Goal: Communication & Community: Participate in discussion

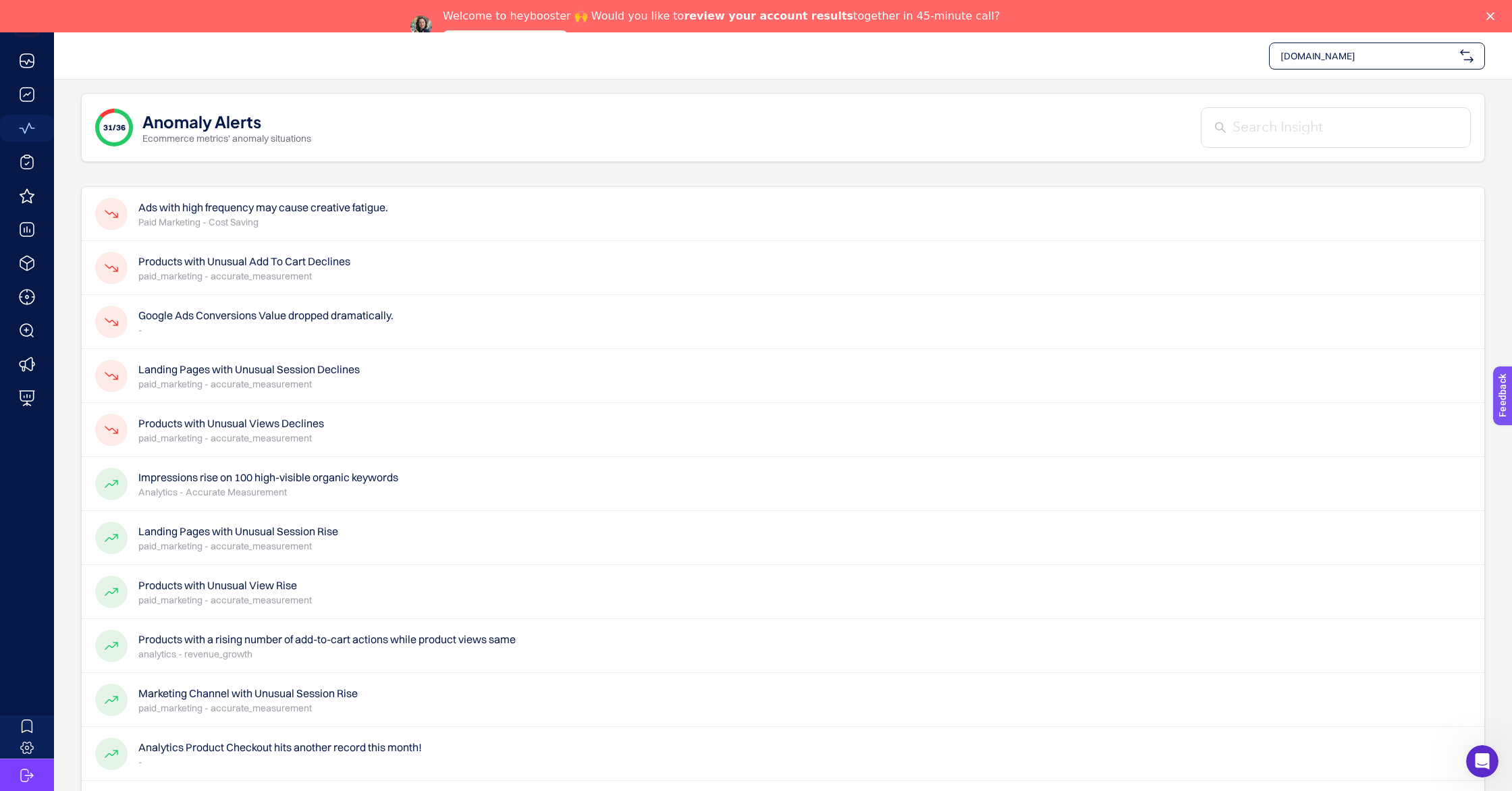
click at [192, 208] on h4 "Ads with high frequency may cause creative fatigue." at bounding box center [262, 207] width 249 height 16
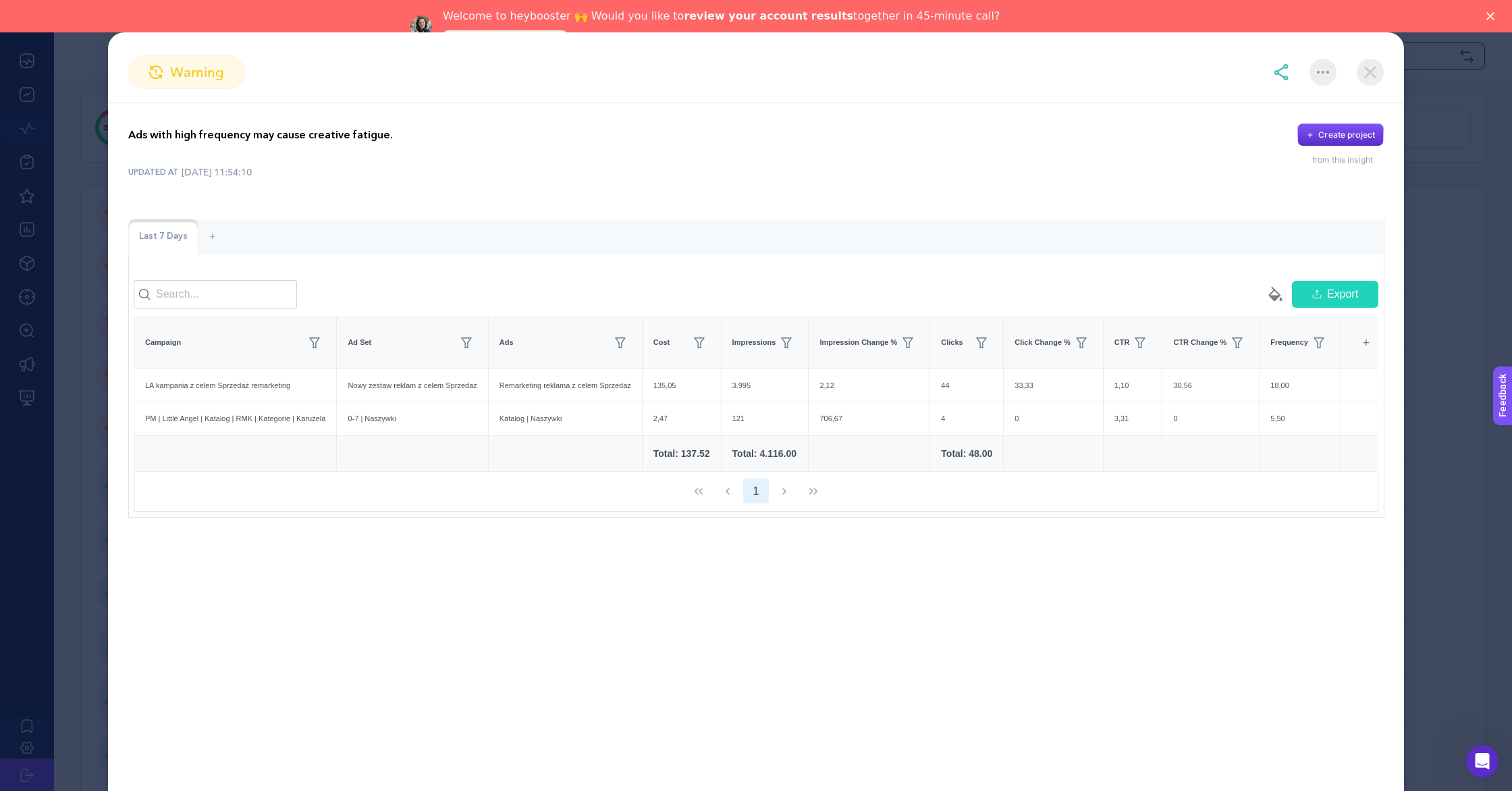
click at [1363, 72] on img at bounding box center [1370, 72] width 27 height 27
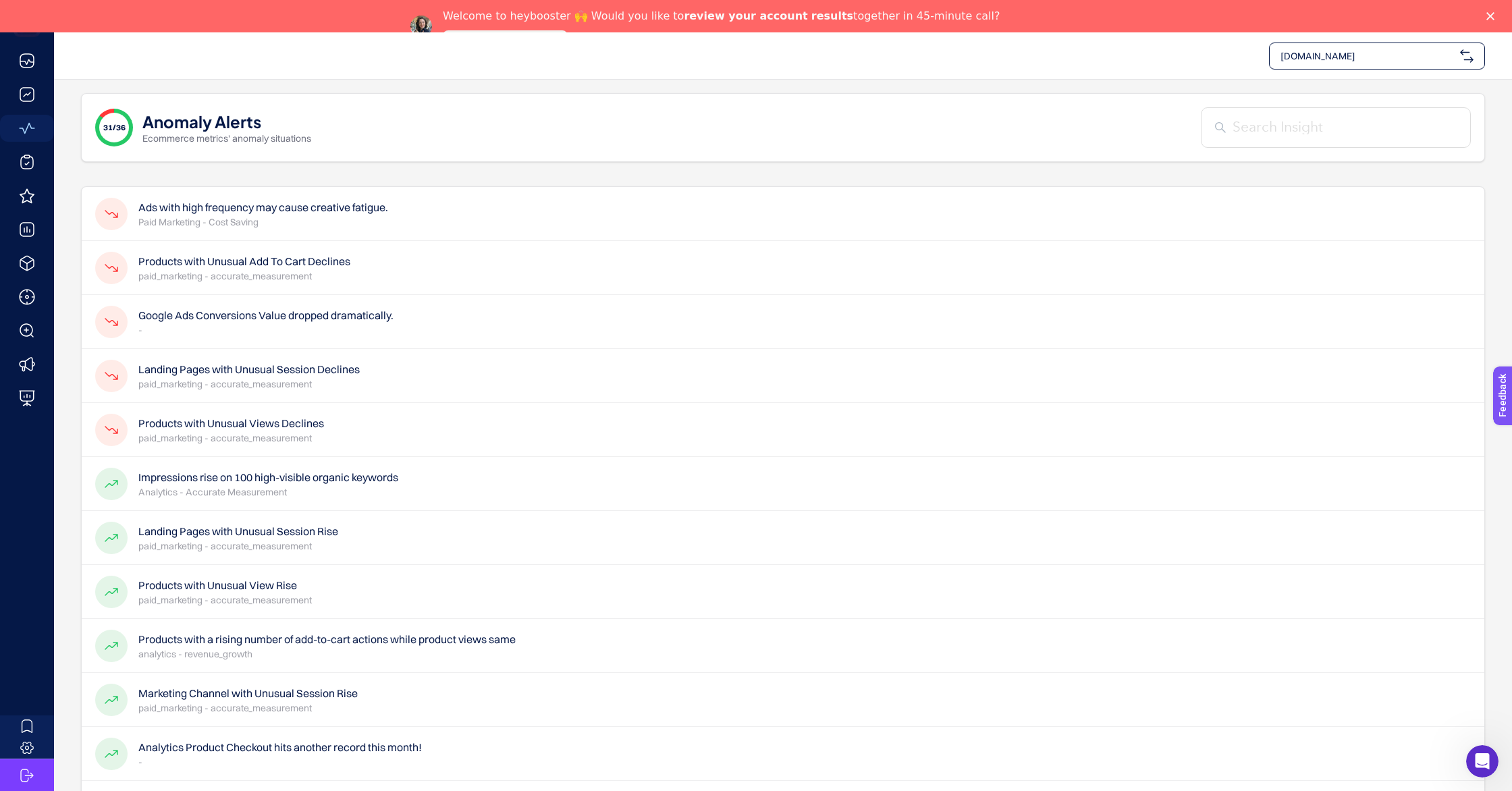
click at [347, 205] on h4 "Ads with high frequency may cause creative fatigue." at bounding box center [262, 207] width 249 height 16
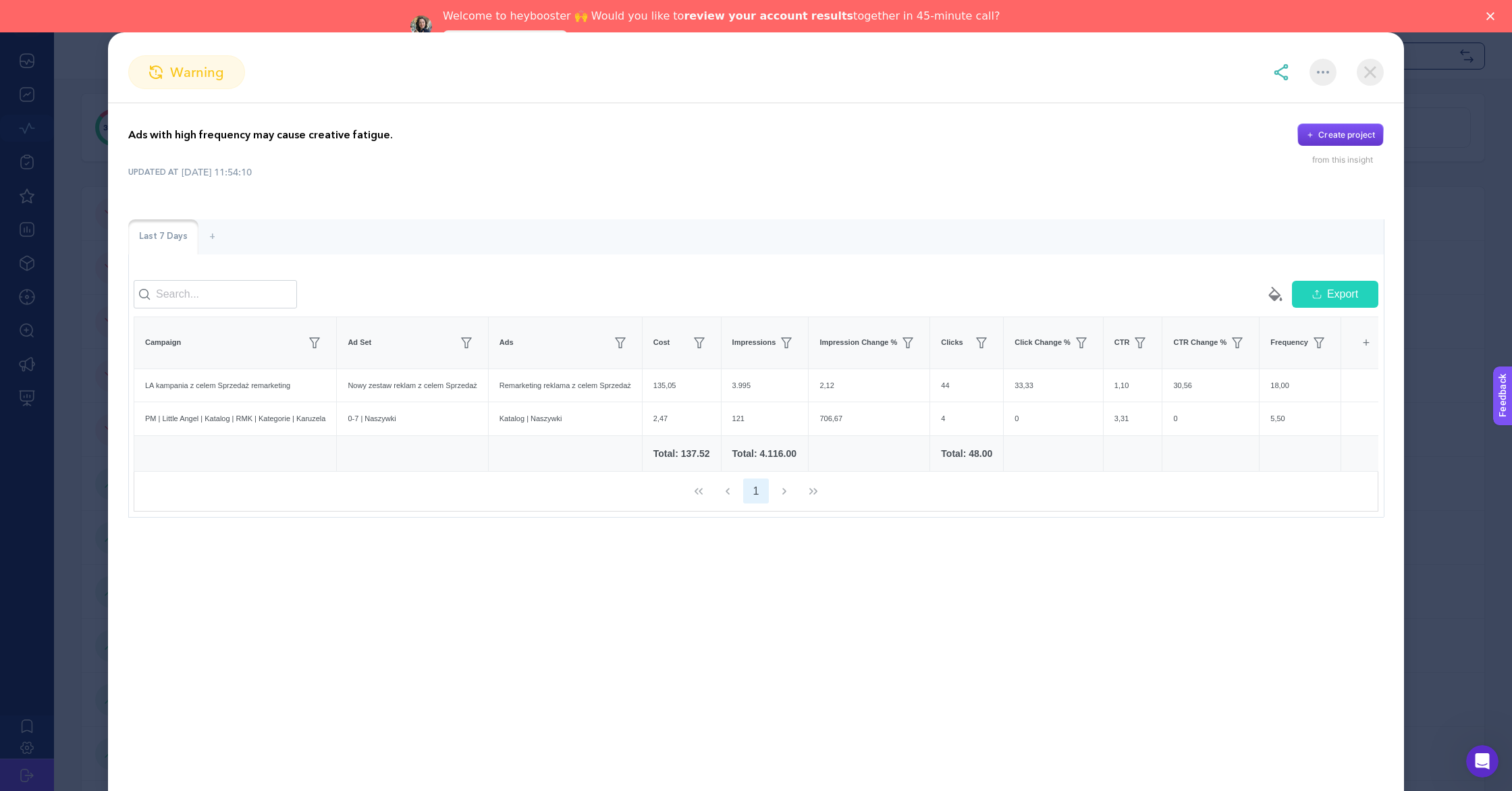
click at [1348, 139] on div "Create project" at bounding box center [1347, 134] width 57 height 11
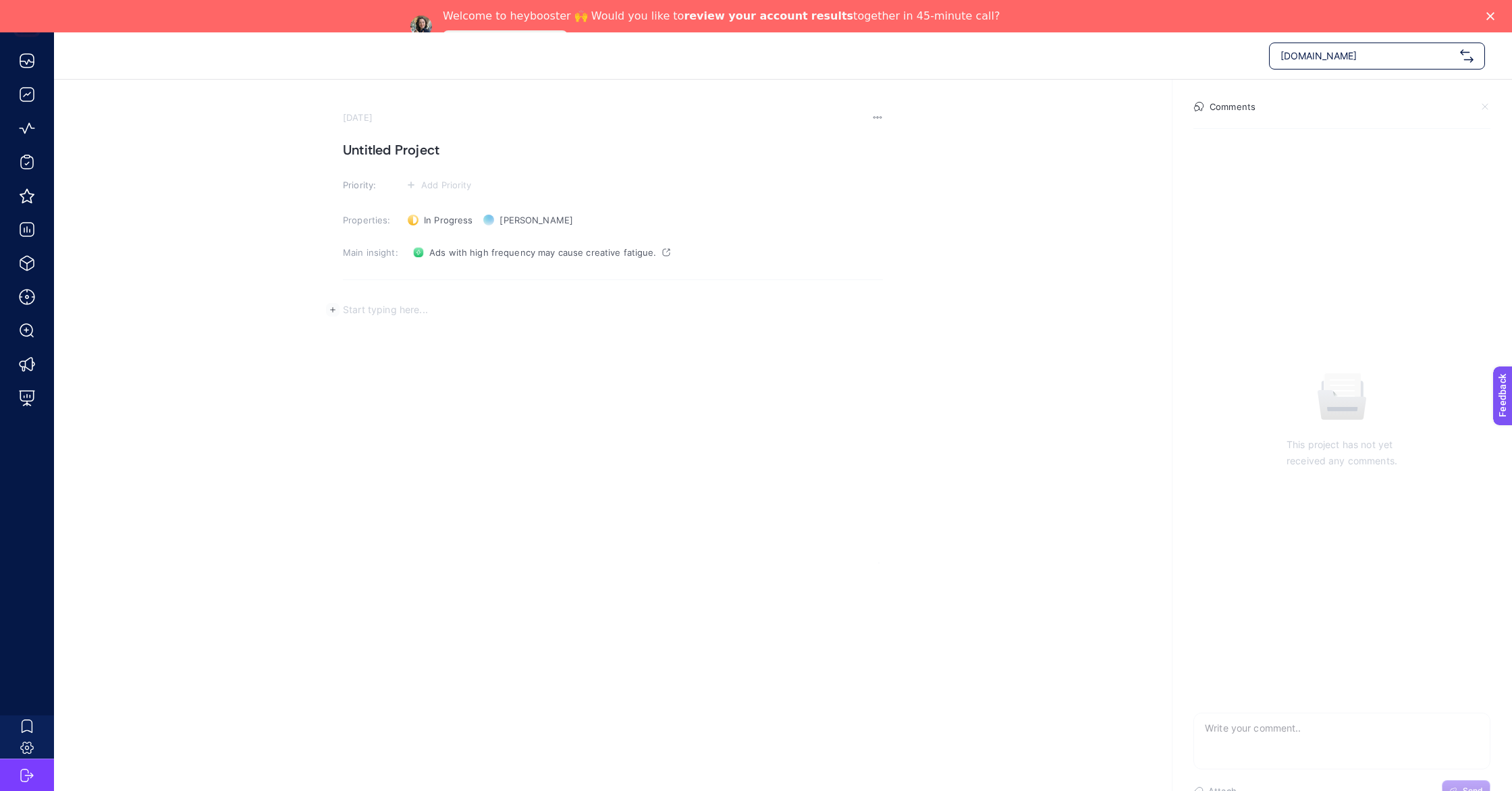
click at [435, 322] on div "Rich Text Editor. Editing area: main" at bounding box center [613, 428] width 540 height 270
click at [1339, 54] on span "[DOMAIN_NAME]" at bounding box center [1367, 56] width 174 height 14
click at [1332, 103] on div "[DOMAIN_NAME]" at bounding box center [1377, 115] width 215 height 27
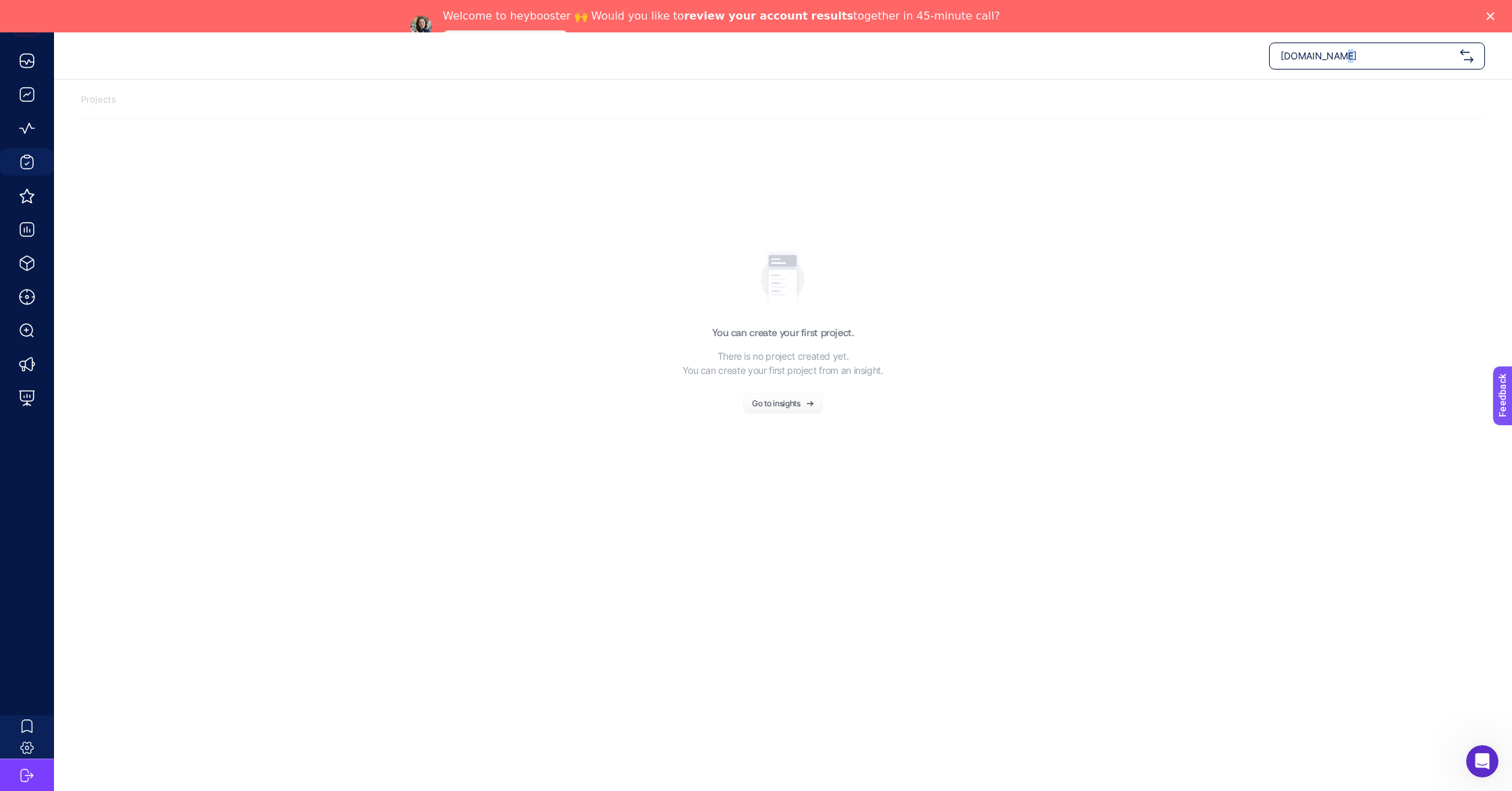
click at [1325, 52] on span "[DOMAIN_NAME]" at bounding box center [1367, 56] width 174 height 14
click at [1307, 92] on span "[DOMAIN_NAME]" at bounding box center [1318, 89] width 76 height 14
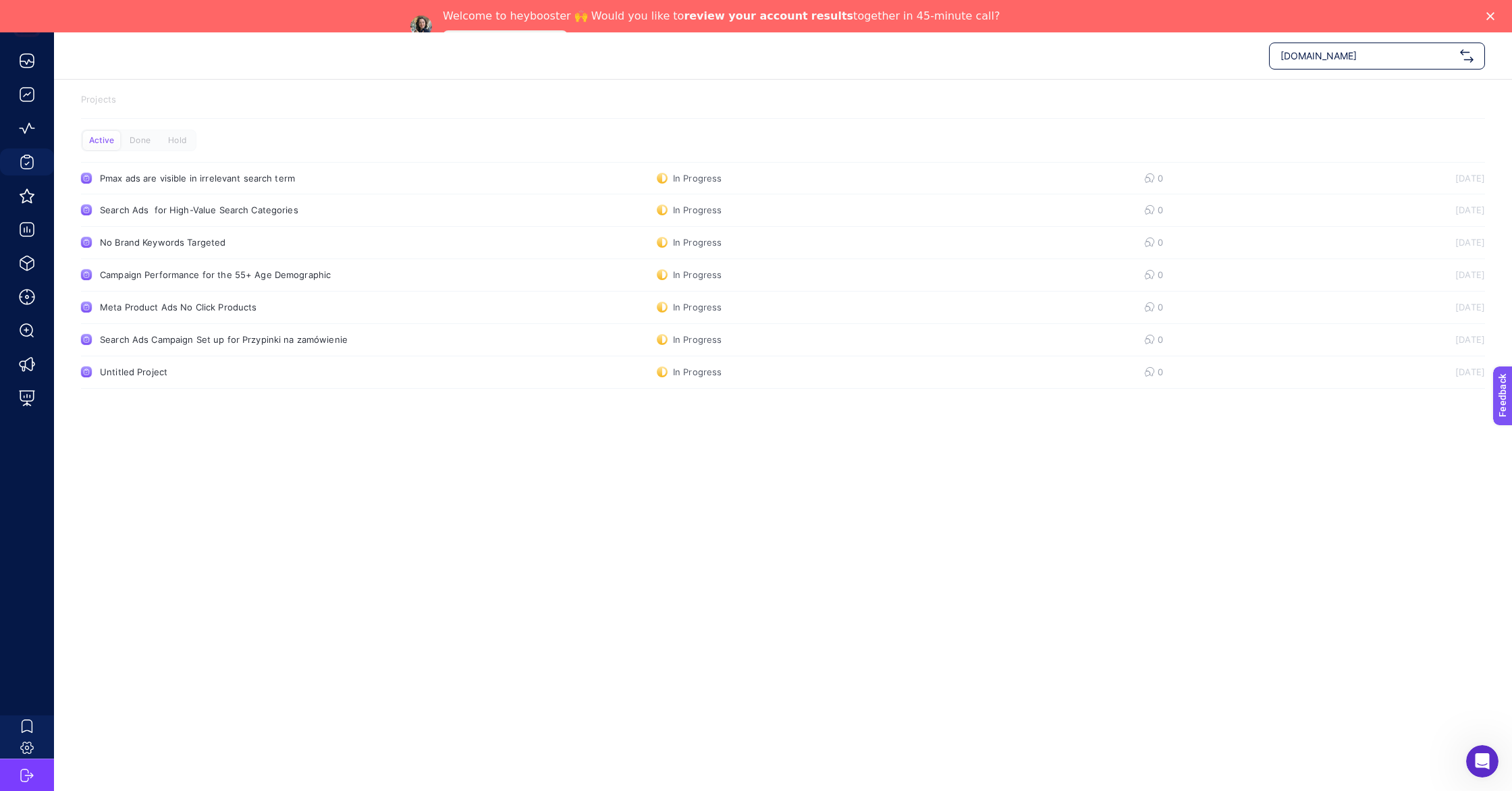
click at [1310, 56] on span "[DOMAIN_NAME]" at bounding box center [1367, 56] width 174 height 14
click at [1308, 116] on span "[DOMAIN_NAME]" at bounding box center [1318, 115] width 76 height 14
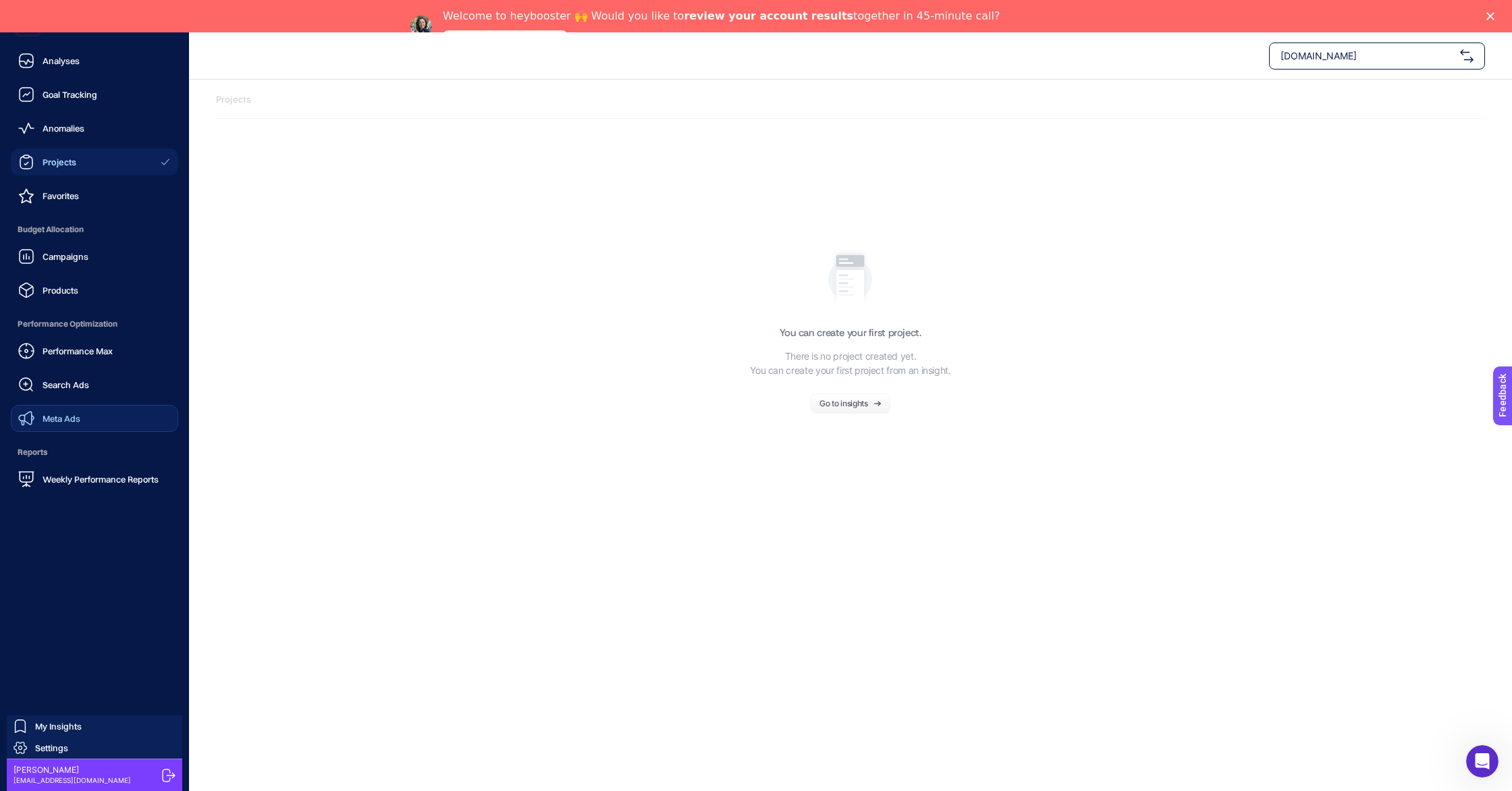
click at [61, 420] on span "Meta Ads" at bounding box center [61, 418] width 37 height 11
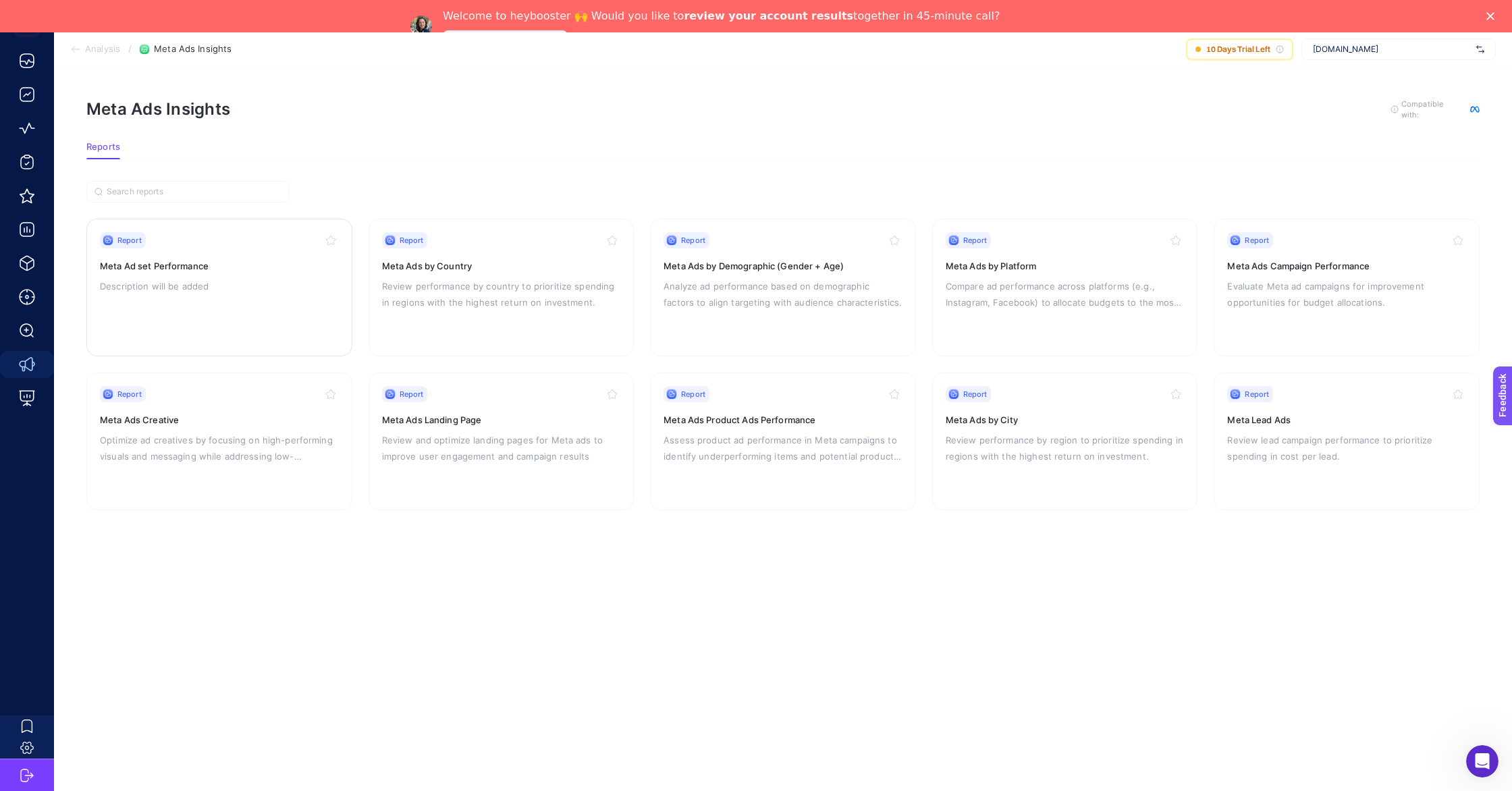
click at [233, 251] on div "Report Meta Ad set Performance Description will be added" at bounding box center [219, 288] width 239 height 110
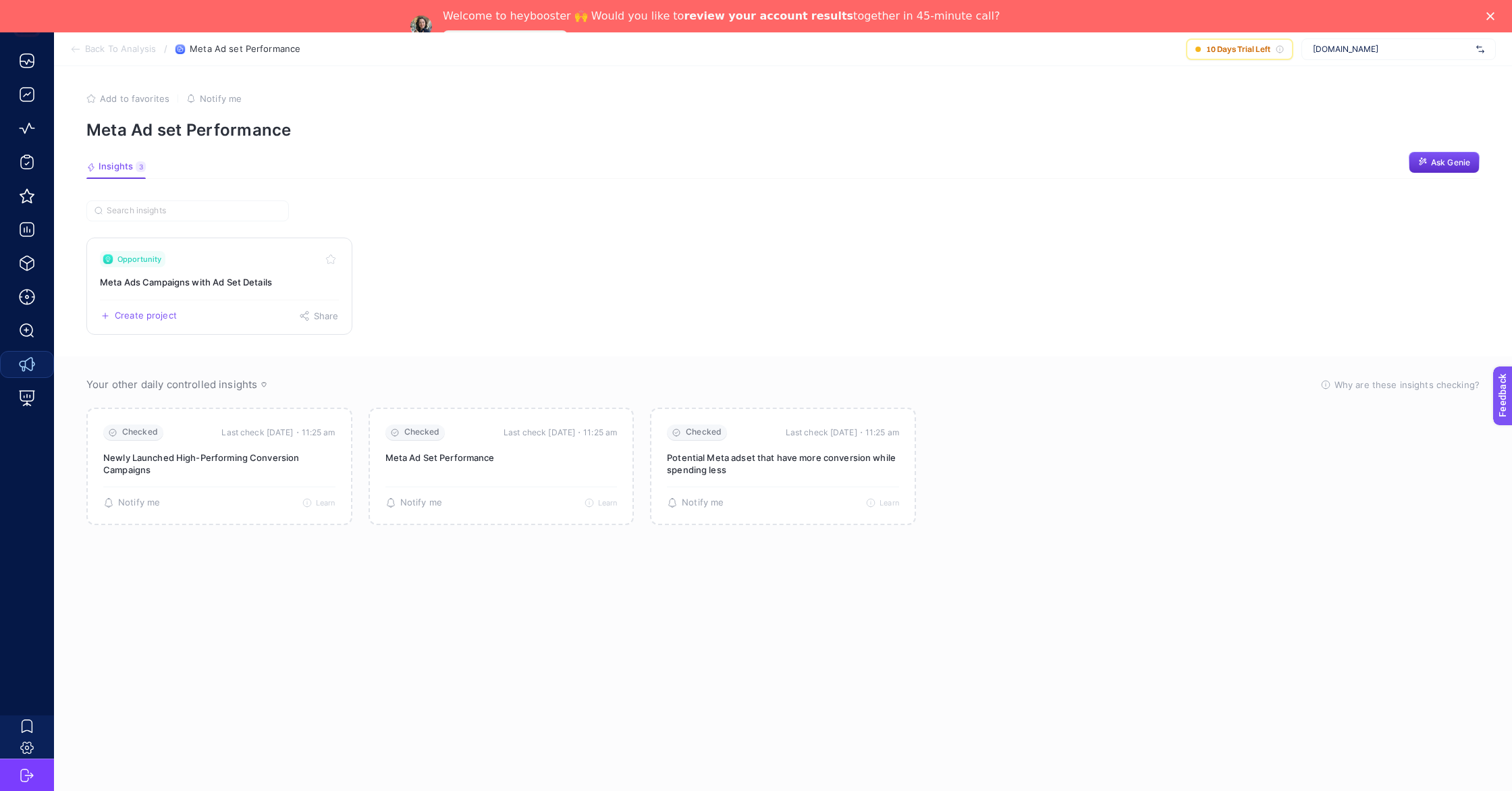
click at [207, 258] on div "Opportunity" at bounding box center [219, 259] width 239 height 16
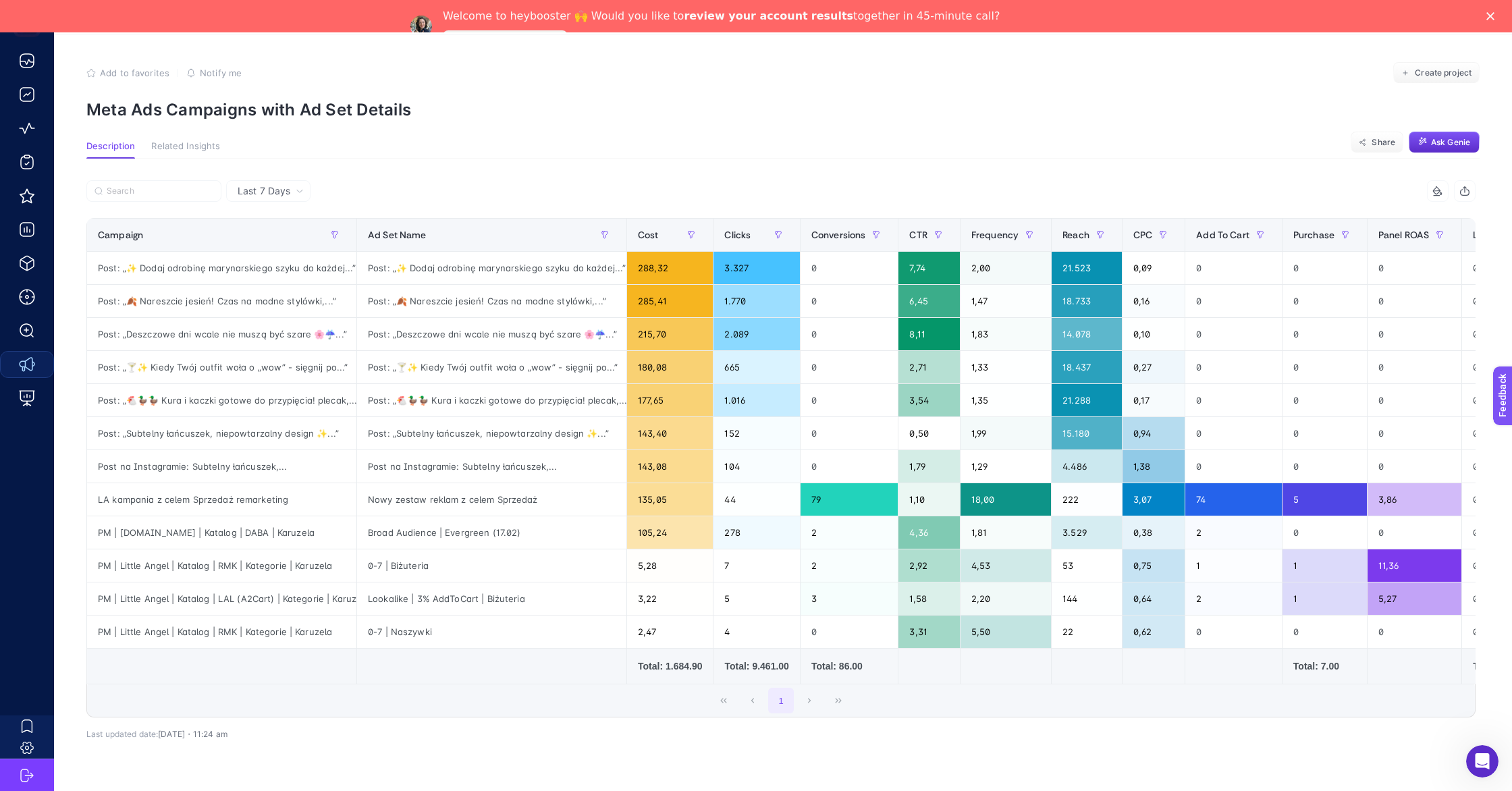
scroll to position [18, 0]
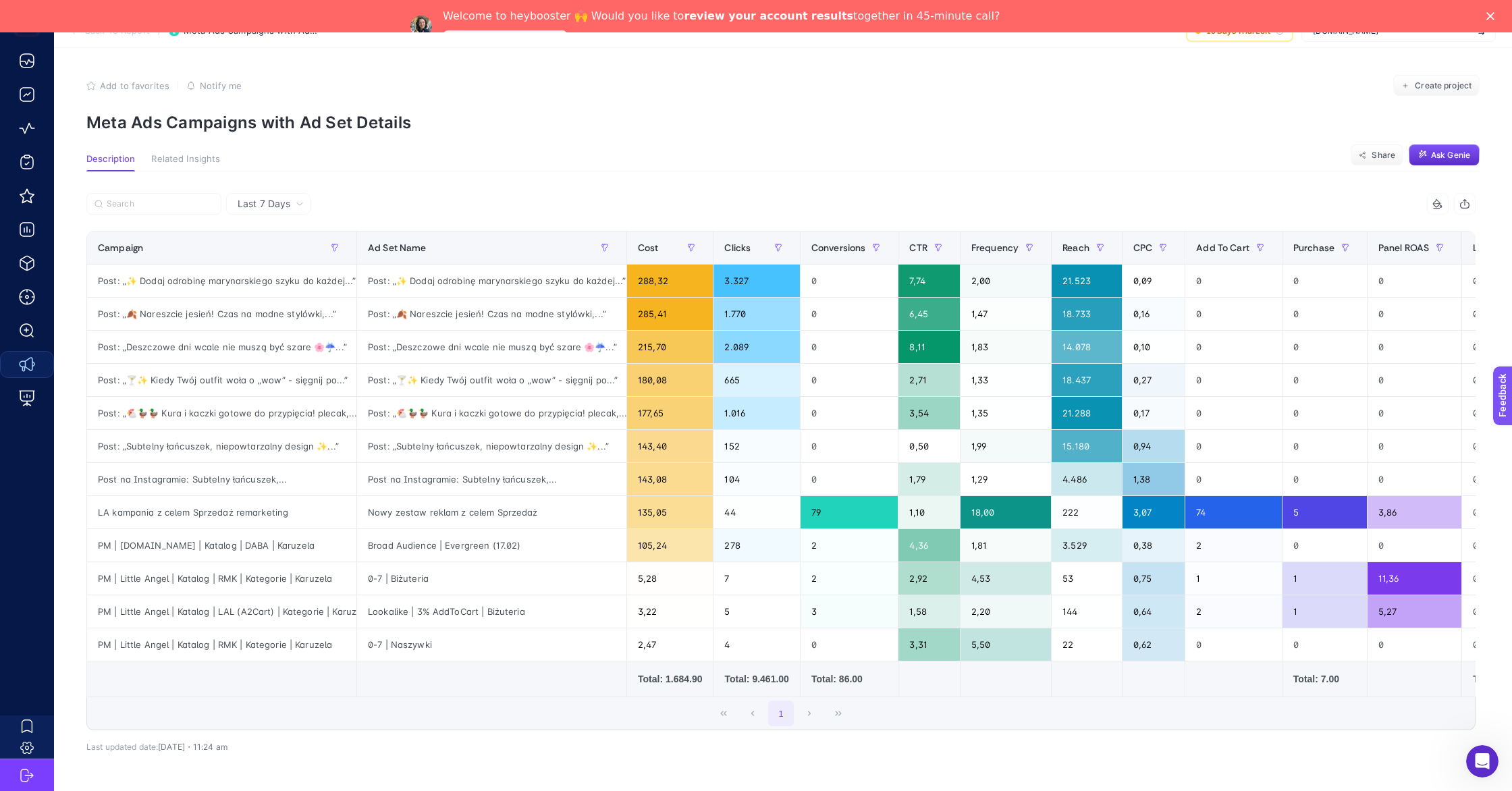
click at [277, 196] on div "Last 7 Days" at bounding box center [268, 204] width 85 height 22
click at [274, 254] on li "Last 30 Days" at bounding box center [268, 256] width 76 height 25
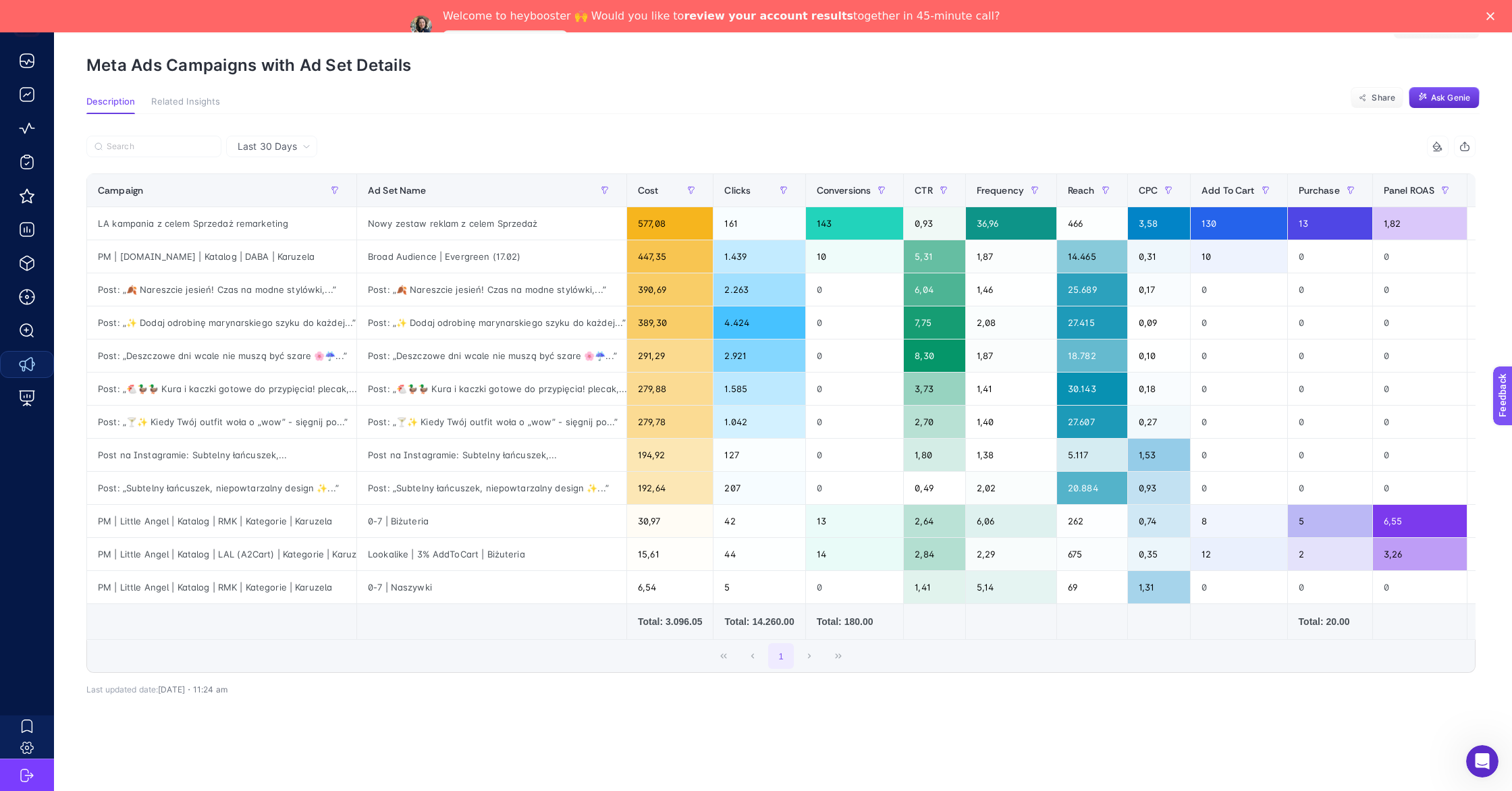
scroll to position [76, 0]
click at [1488, 11] on div "Welcome to heybooster 🙌 Would you like to review your account results together …" at bounding box center [756, 26] width 1512 height 41
click at [1489, 17] on polygon "Close" at bounding box center [1490, 16] width 8 height 8
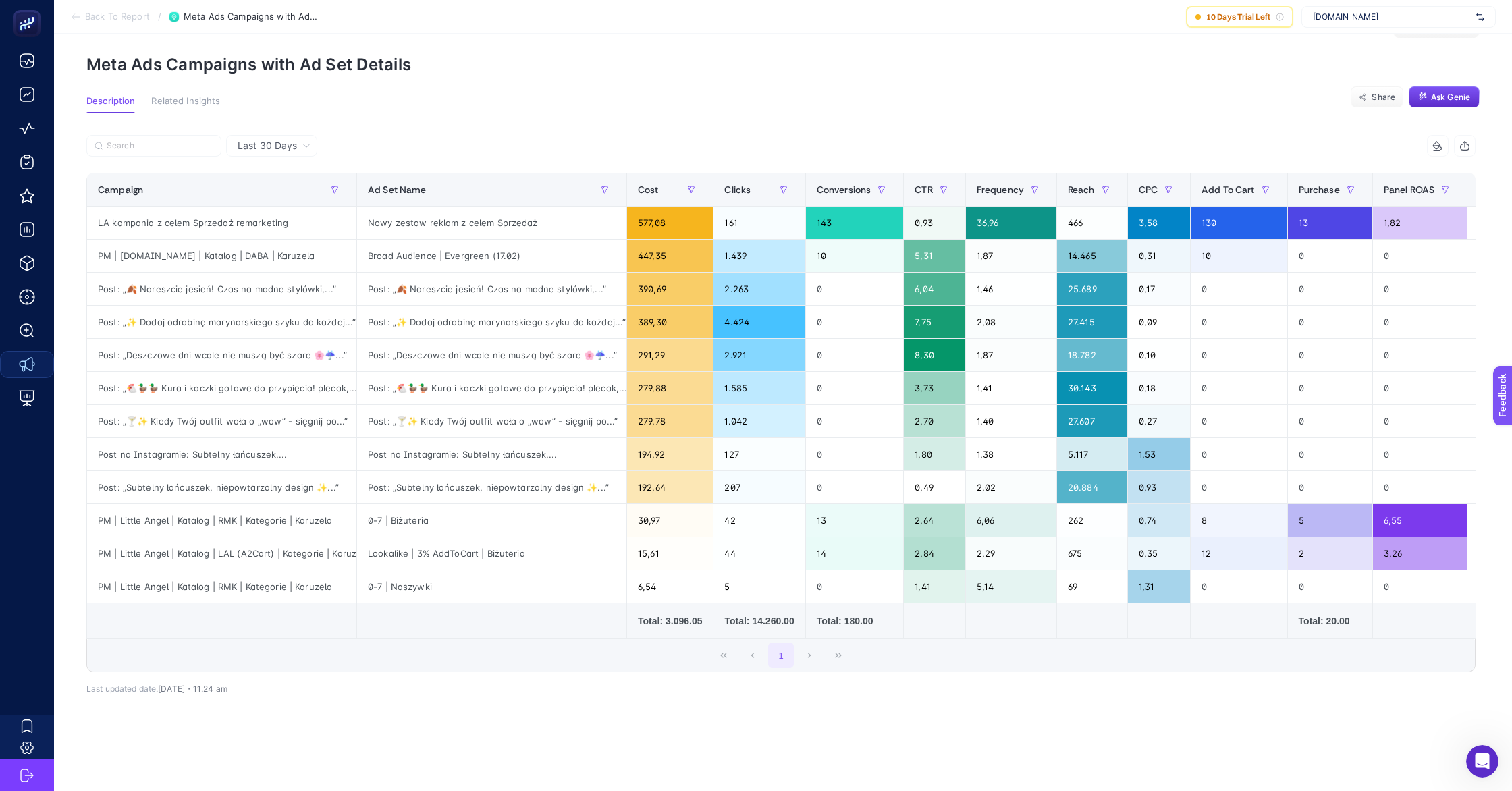
scroll to position [44, 0]
click at [1374, 12] on span "[DOMAIN_NAME]" at bounding box center [1392, 17] width 158 height 11
click at [1344, 37] on div "[DOMAIN_NAME]" at bounding box center [1399, 44] width 193 height 22
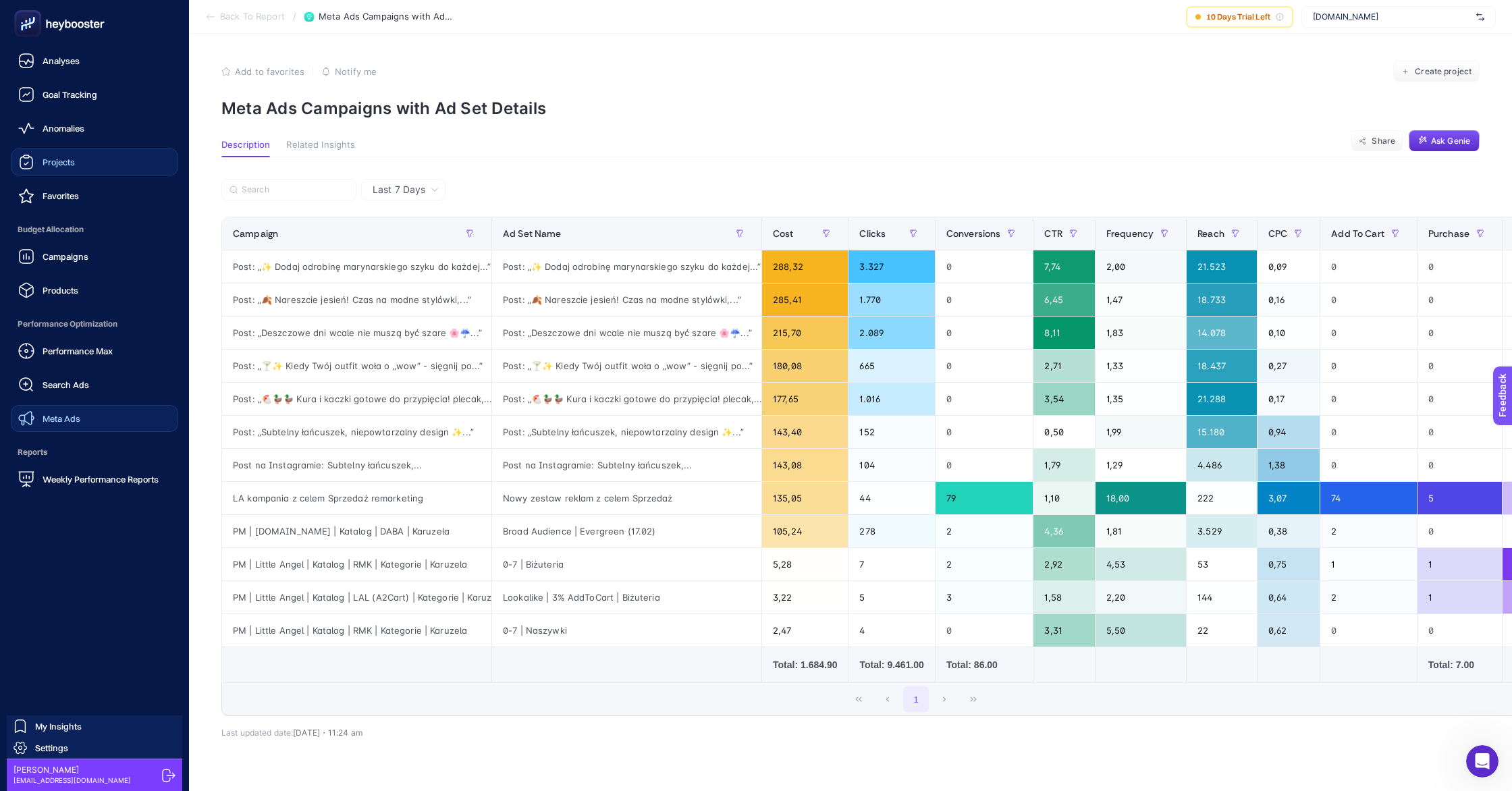
click at [81, 166] on link "Projects" at bounding box center [95, 162] width 168 height 27
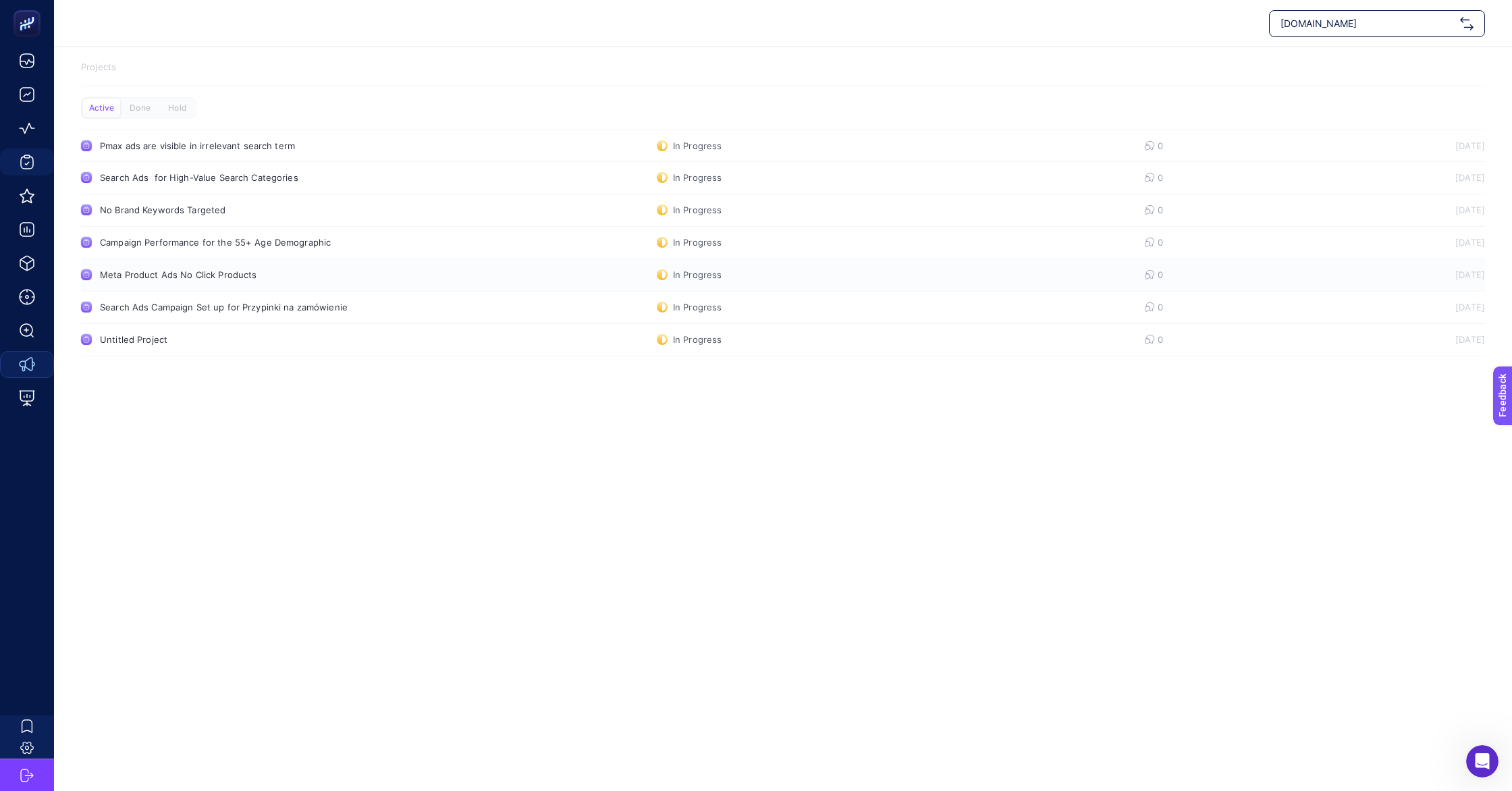
click at [182, 275] on div "Meta Product Ads No Click Products" at bounding box center [255, 274] width 311 height 11
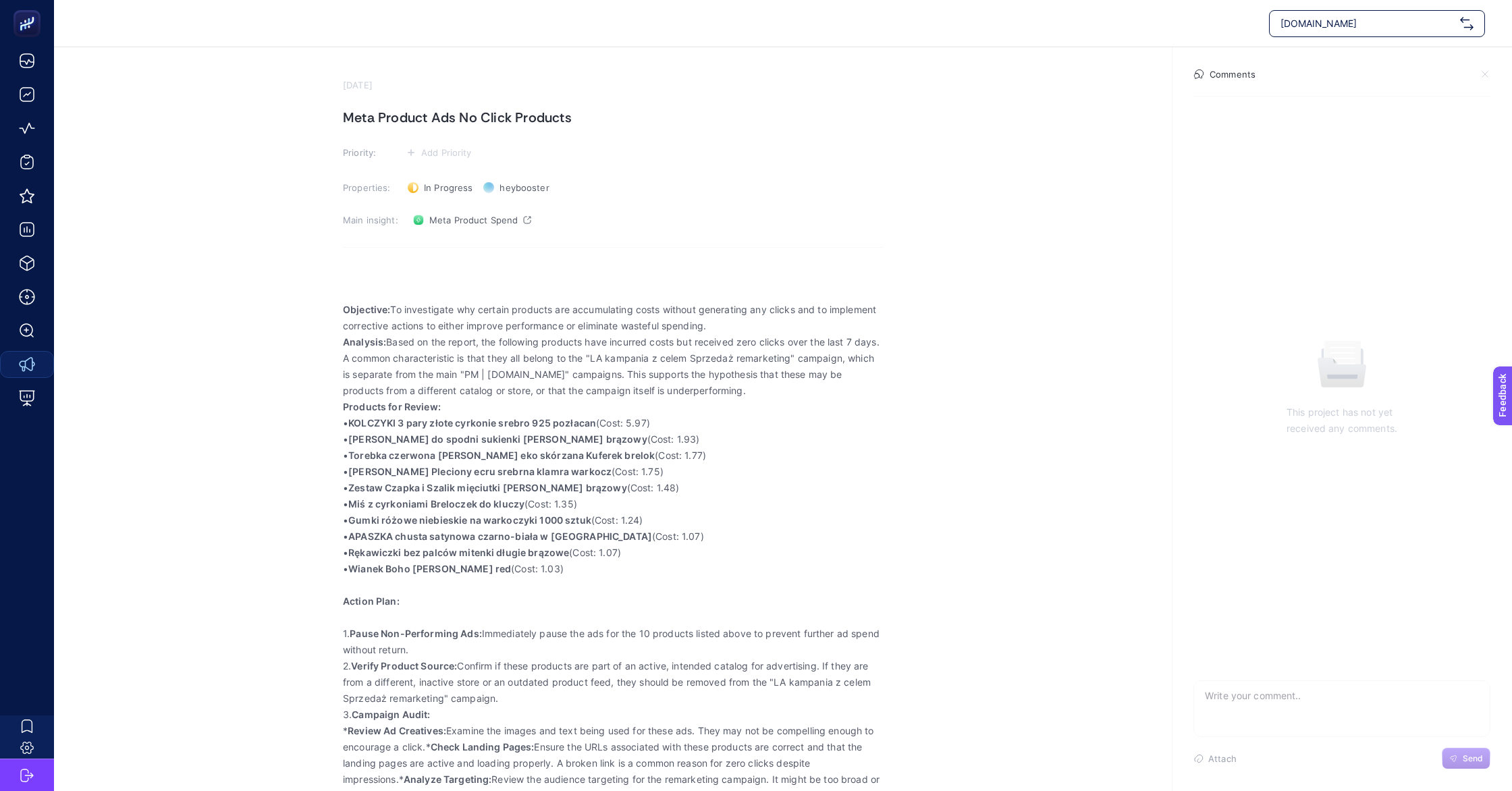
click at [1298, 333] on section "This project has not yet received any comments." at bounding box center [1341, 387] width 318 height 584
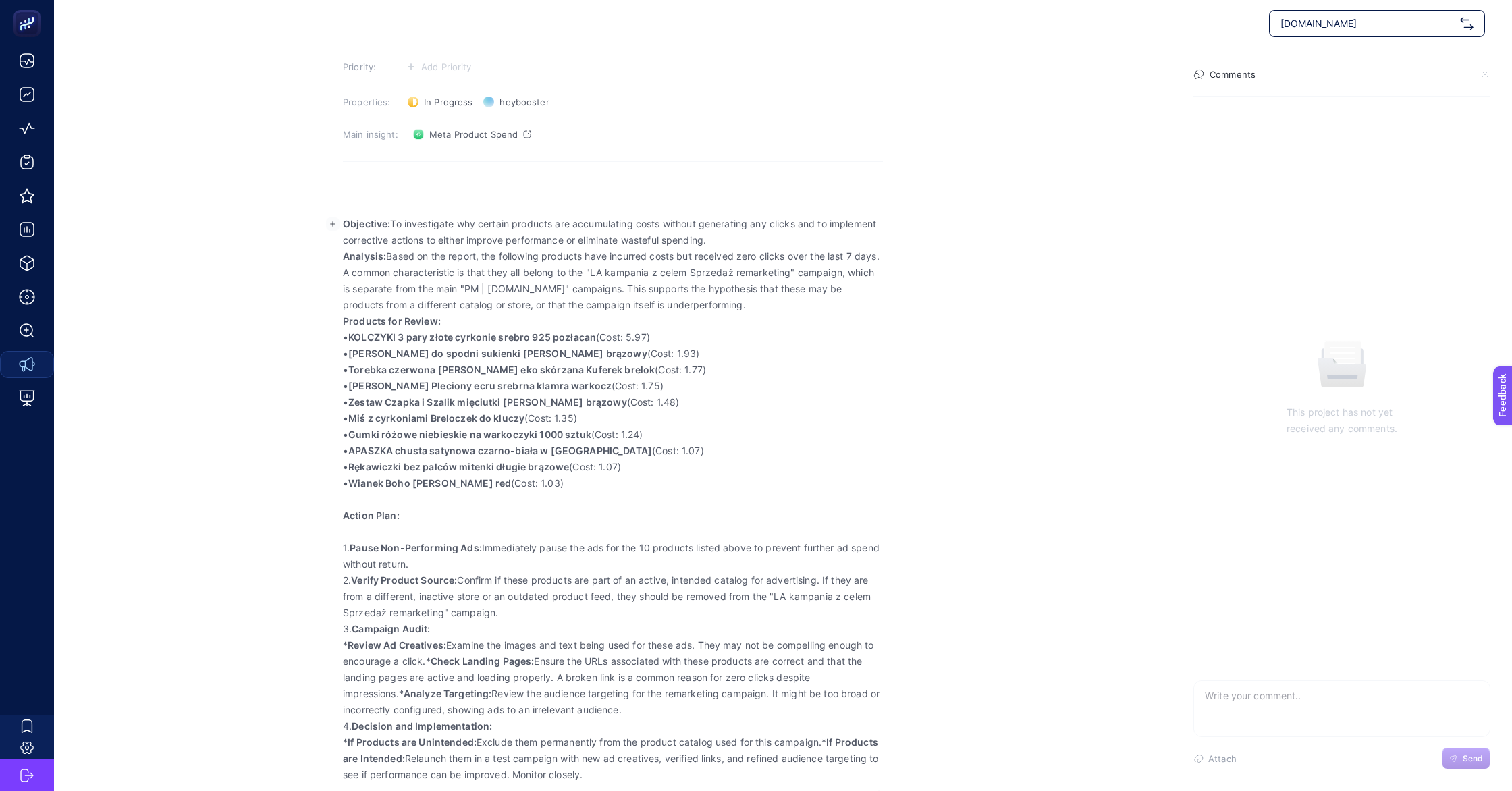
scroll to position [87, 0]
drag, startPoint x: 344, startPoint y: 222, endPoint x: 820, endPoint y: 768, distance: 724.4
click at [819, 768] on div "Objective: To investigate why certain products are accumulating costs without g…" at bounding box center [613, 482] width 540 height 616
copy div "Loremipsu: Do sitametcons adi elitsed doeiusmo tem incididuntut labor etdolor m…"
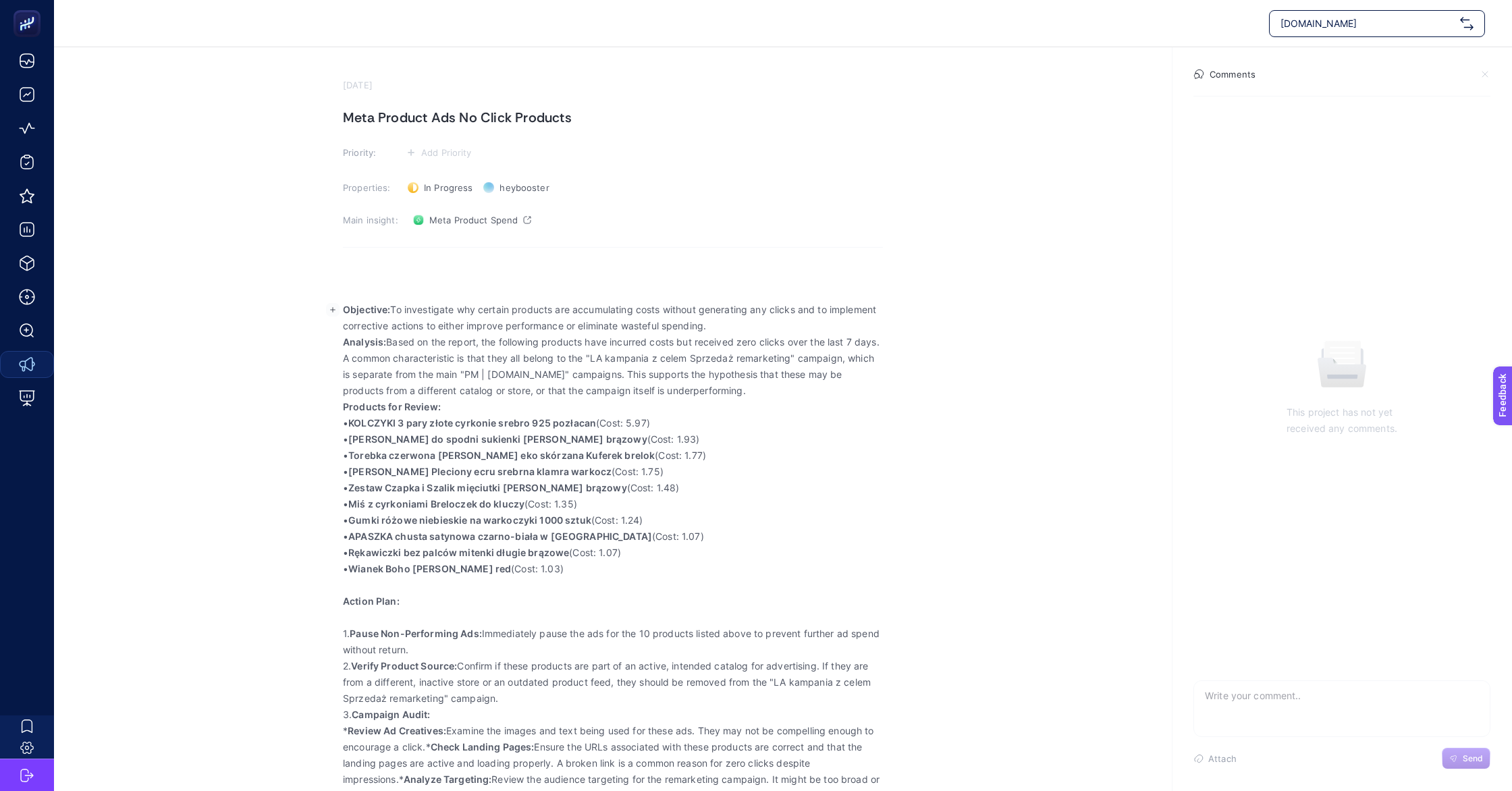
click at [875, 226] on div "Main insight: Meta Product Spend" at bounding box center [613, 220] width 540 height 22
click at [1246, 61] on section "Comments This project has not yet received any comments. Attach Send" at bounding box center [1341, 419] width 340 height 744
click at [1226, 73] on h4 "Comments" at bounding box center [1232, 74] width 46 height 11
click at [1209, 73] on h4 "Comments" at bounding box center [1232, 74] width 46 height 11
click at [1264, 222] on section "This project has not yet received any comments." at bounding box center [1341, 387] width 318 height 584
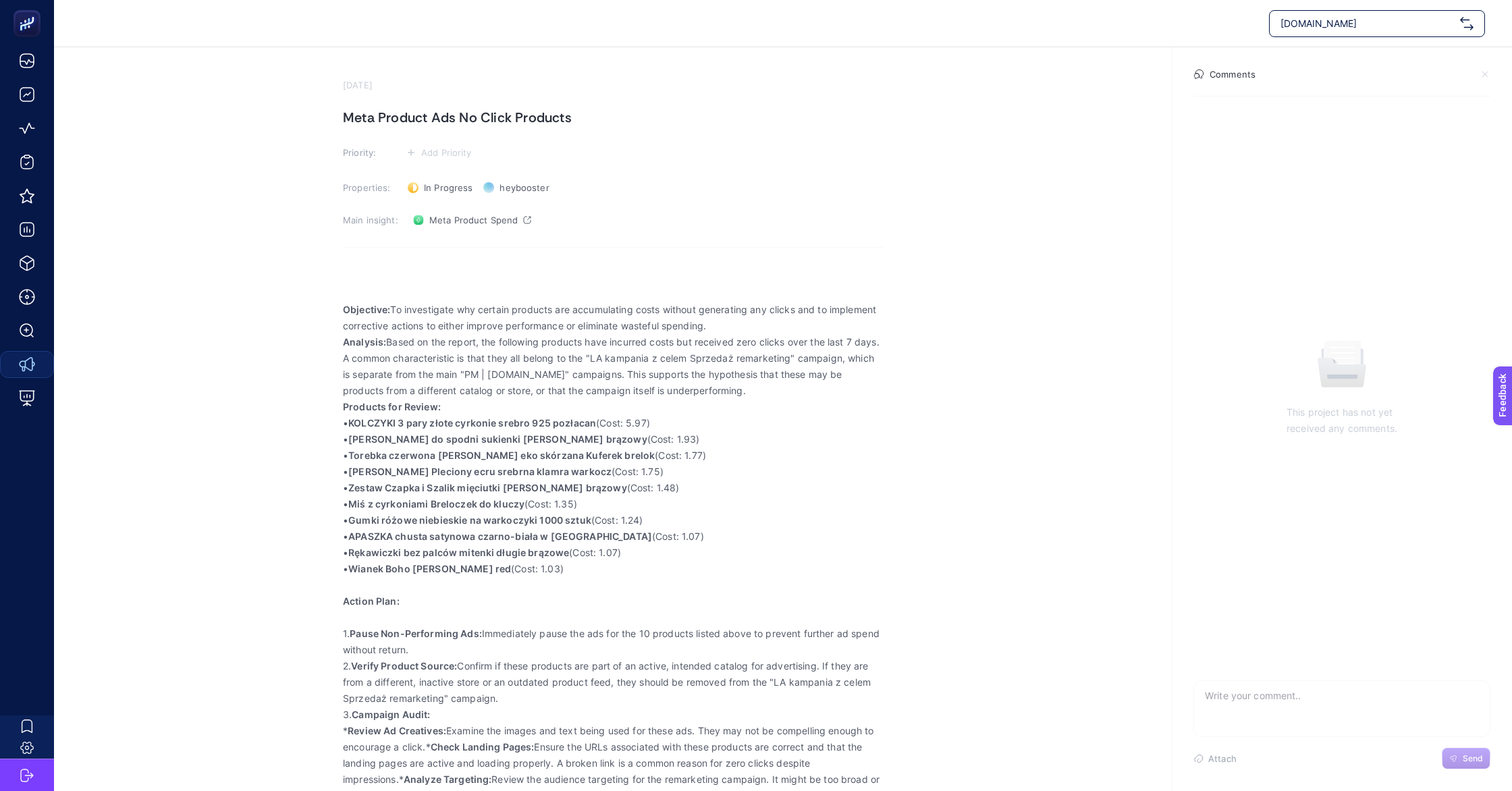
click at [1241, 698] on textarea at bounding box center [1342, 702] width 296 height 43
type textarea "that is a problem I dont know how to deal. I cen see all campains are at FOSET …"
click at [1469, 764] on button "Send" at bounding box center [1466, 758] width 48 height 22
